Goal: Information Seeking & Learning: Learn about a topic

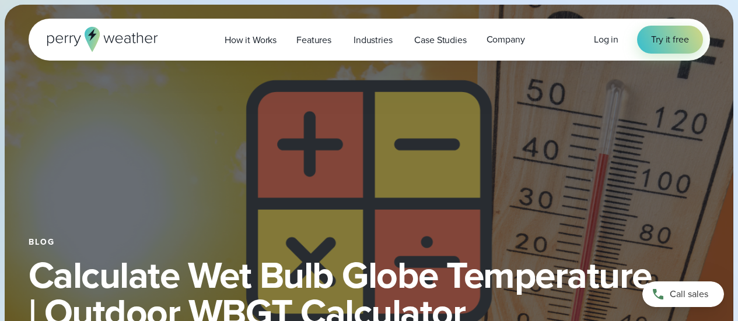
select select "***"
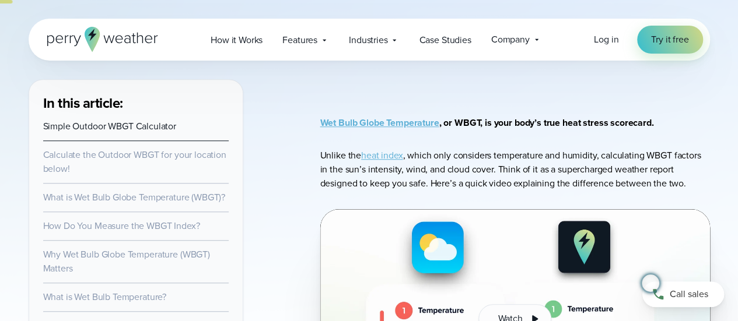
scroll to position [58, 0]
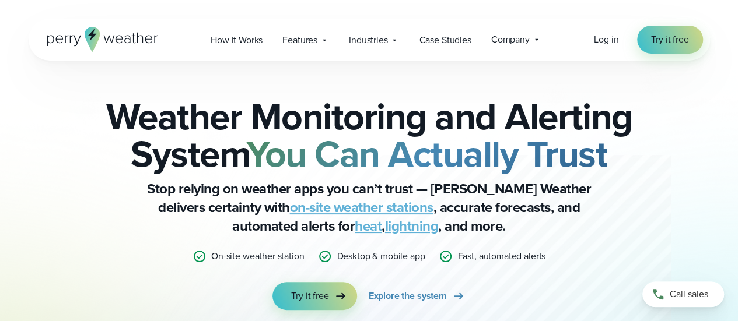
scroll to position [58, 0]
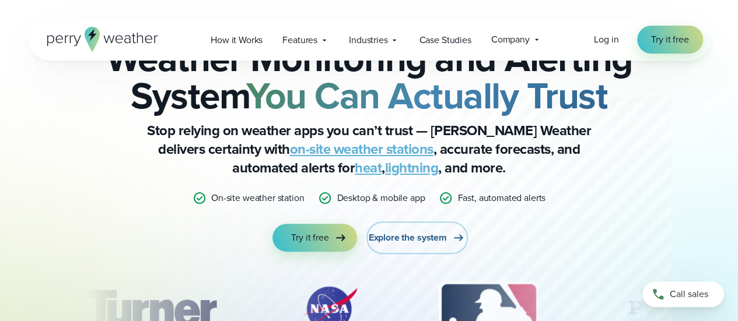
click at [403, 238] on span "Explore the system" at bounding box center [407, 238] width 78 height 14
